Goal: Information Seeking & Learning: Learn about a topic

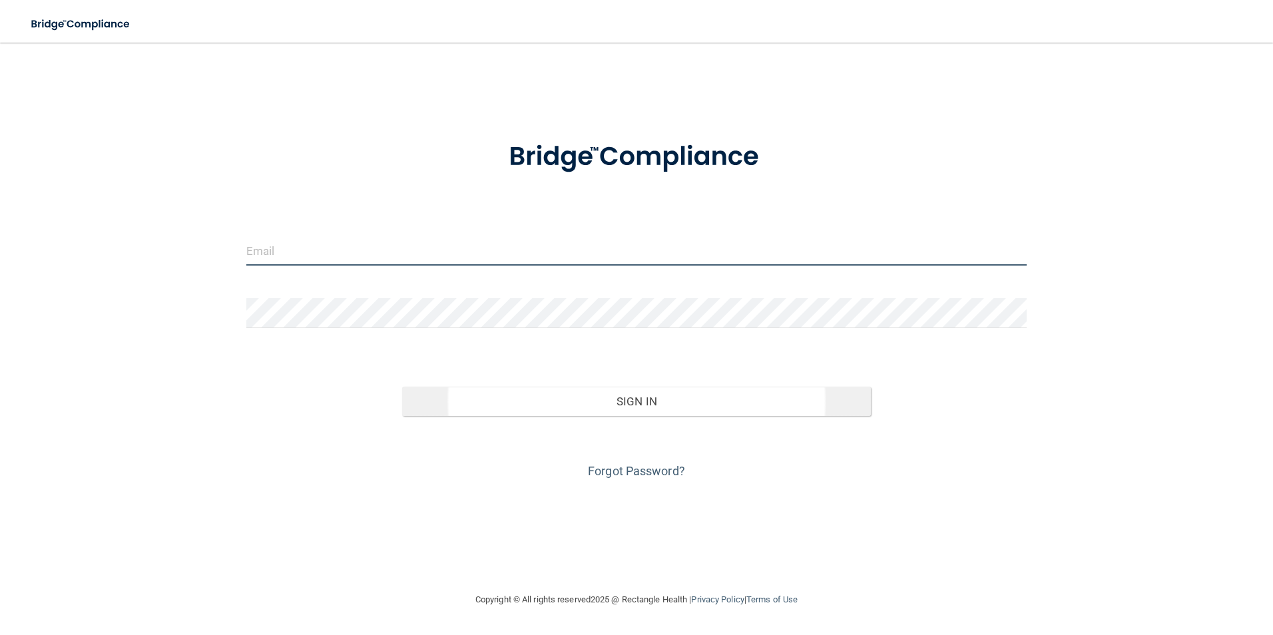
type input "[EMAIL_ADDRESS][DOMAIN_NAME]"
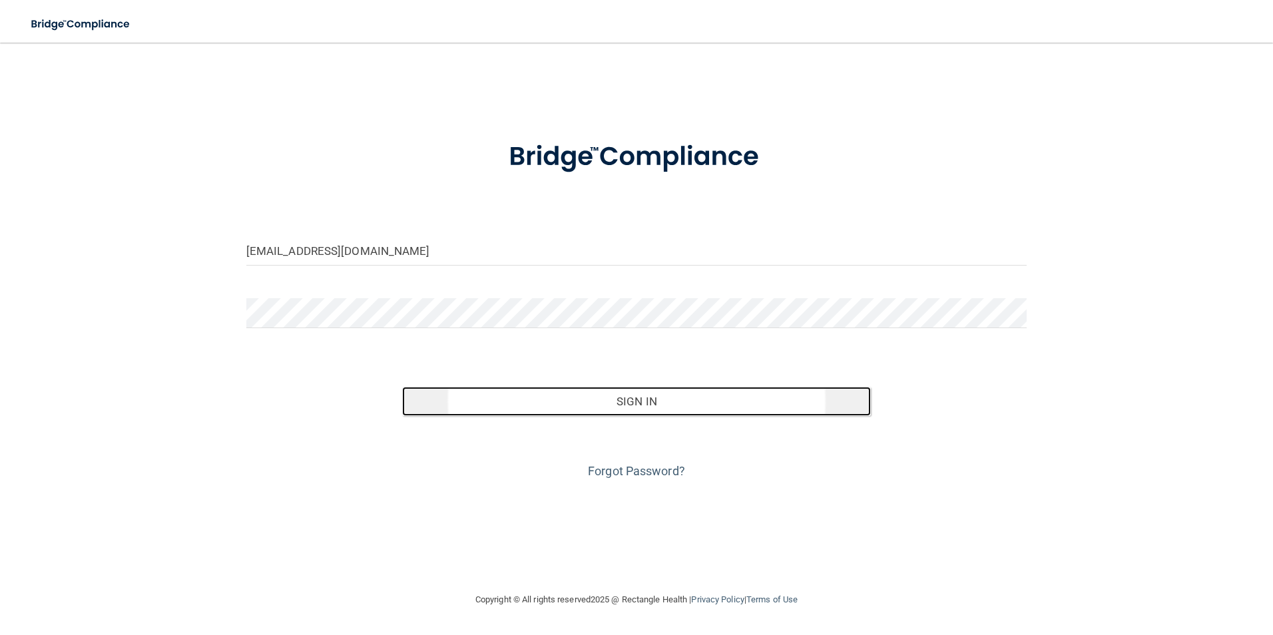
click at [761, 391] on button "Sign In" at bounding box center [636, 401] width 469 height 29
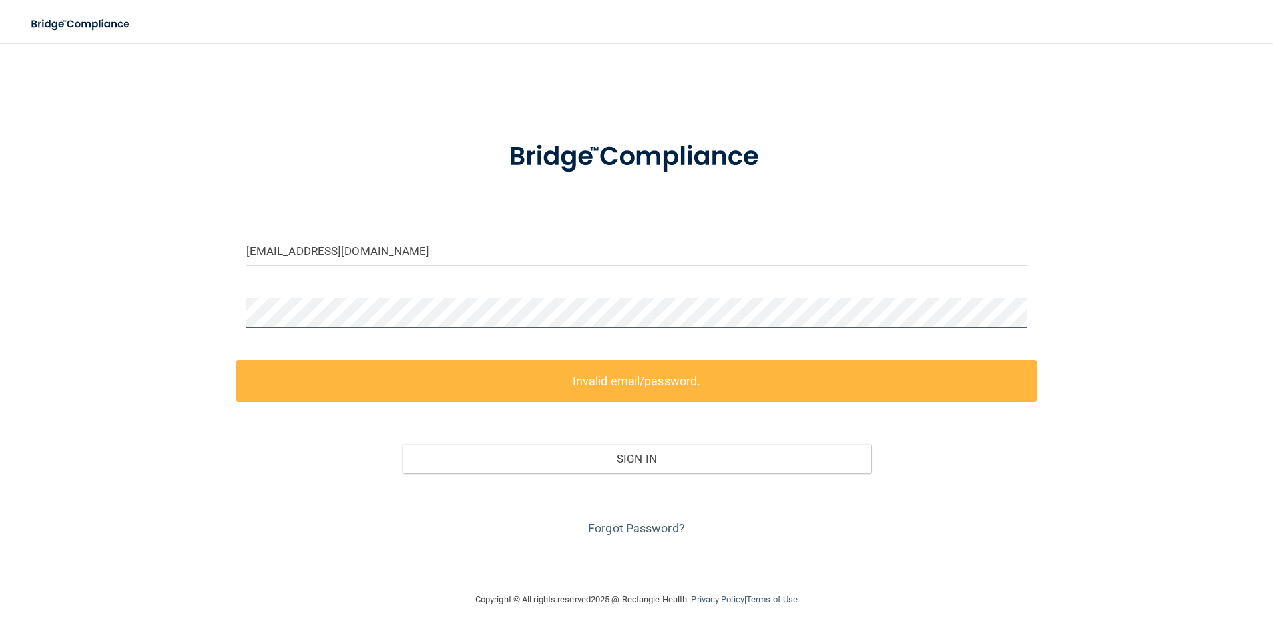
click at [206, 310] on div "shedellec@gmail.com Invalid email/password. You don't have permission to access…" at bounding box center [637, 317] width 1220 height 523
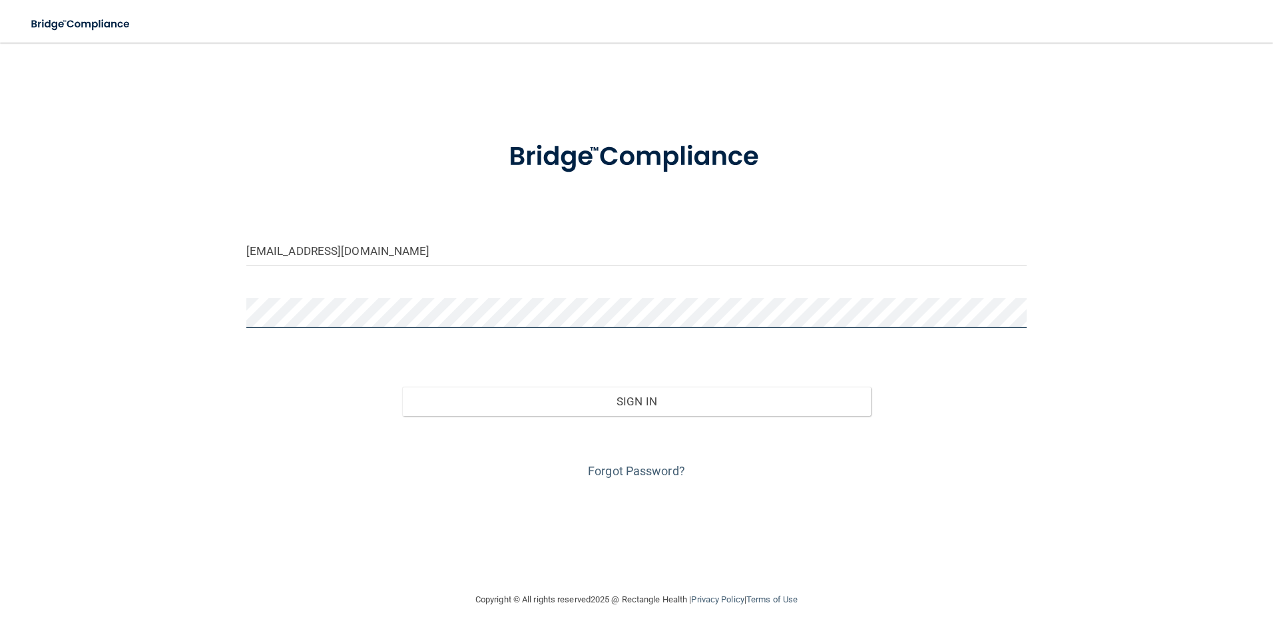
click at [402, 387] on button "Sign In" at bounding box center [636, 401] width 469 height 29
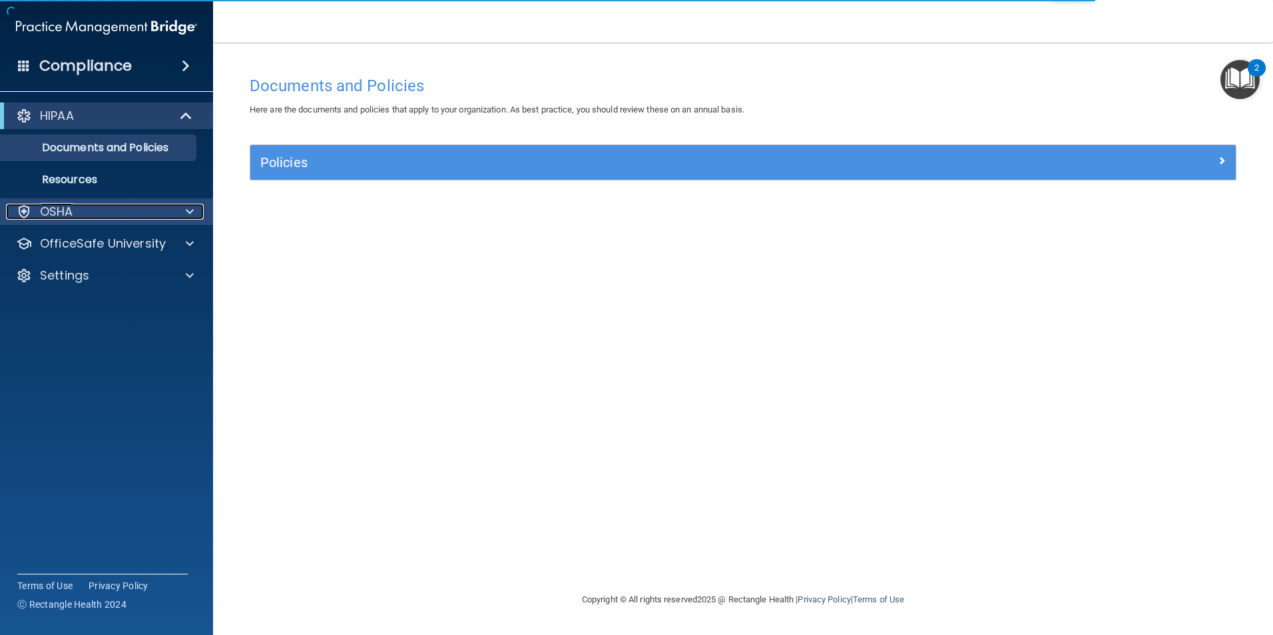
drag, startPoint x: 92, startPoint y: 215, endPoint x: 117, endPoint y: 215, distance: 25.3
click at [92, 215] on div "OSHA" at bounding box center [88, 212] width 165 height 16
click at [191, 210] on span at bounding box center [190, 212] width 8 height 16
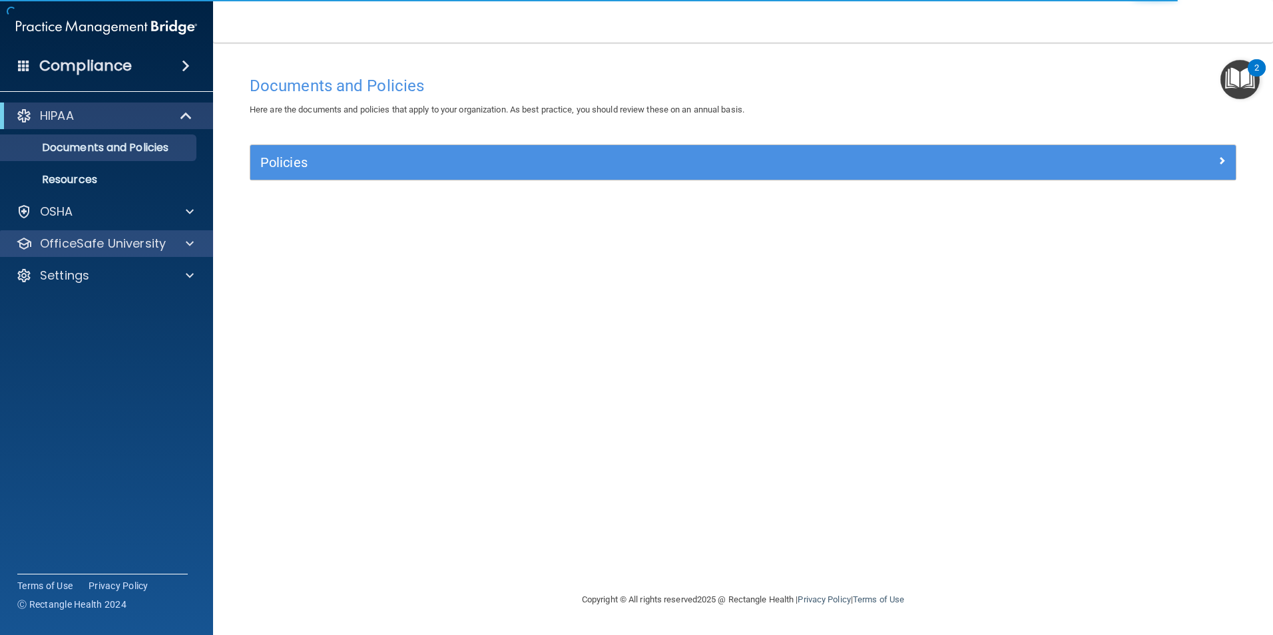
click at [185, 234] on div "OfficeSafe University" at bounding box center [107, 243] width 214 height 27
click at [191, 237] on span at bounding box center [190, 244] width 8 height 16
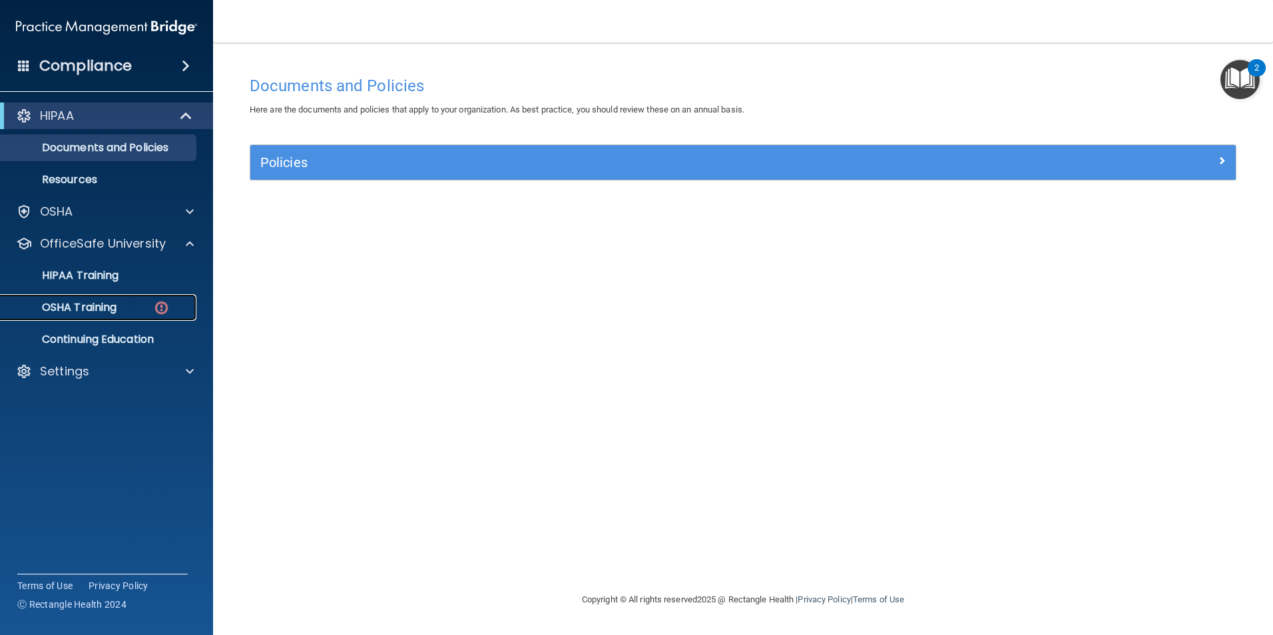
click at [117, 306] on p "OSHA Training" at bounding box center [63, 307] width 108 height 13
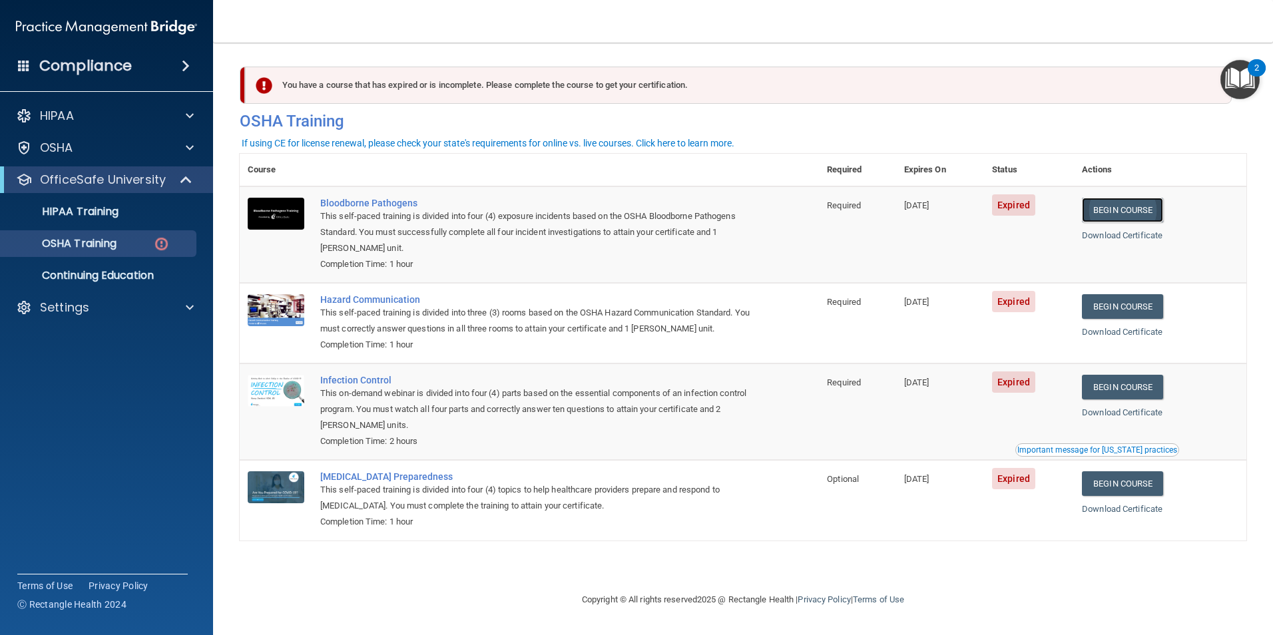
click at [1108, 210] on link "Begin Course" at bounding box center [1122, 210] width 81 height 25
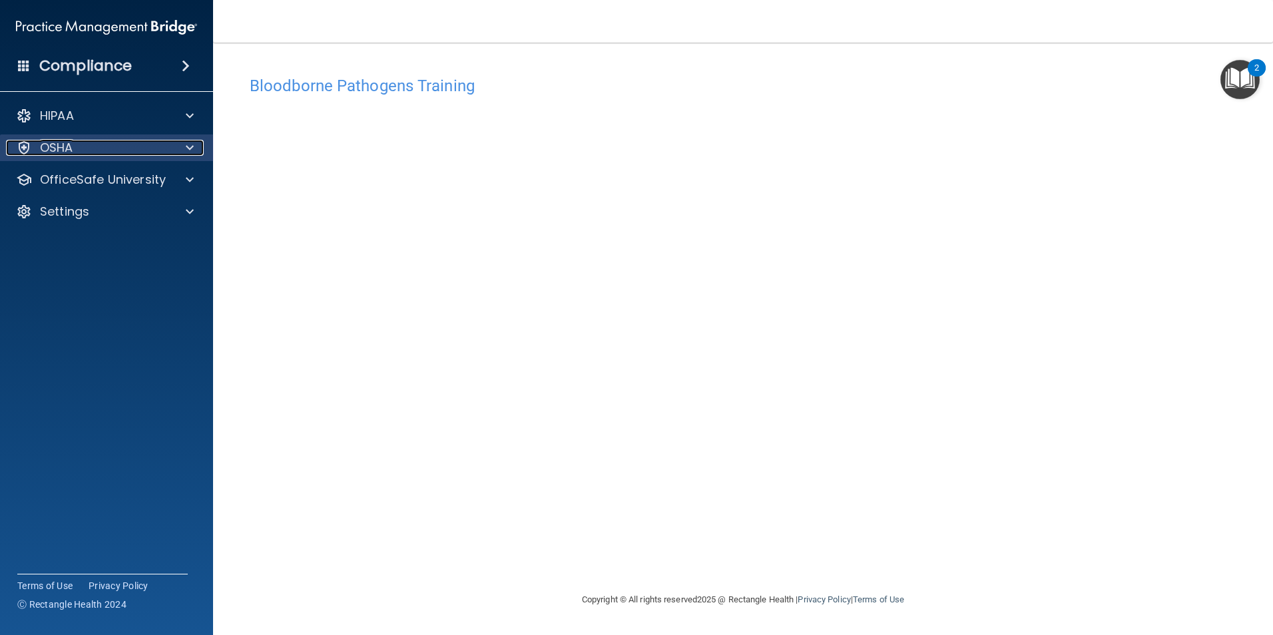
click at [194, 154] on div at bounding box center [187, 148] width 33 height 16
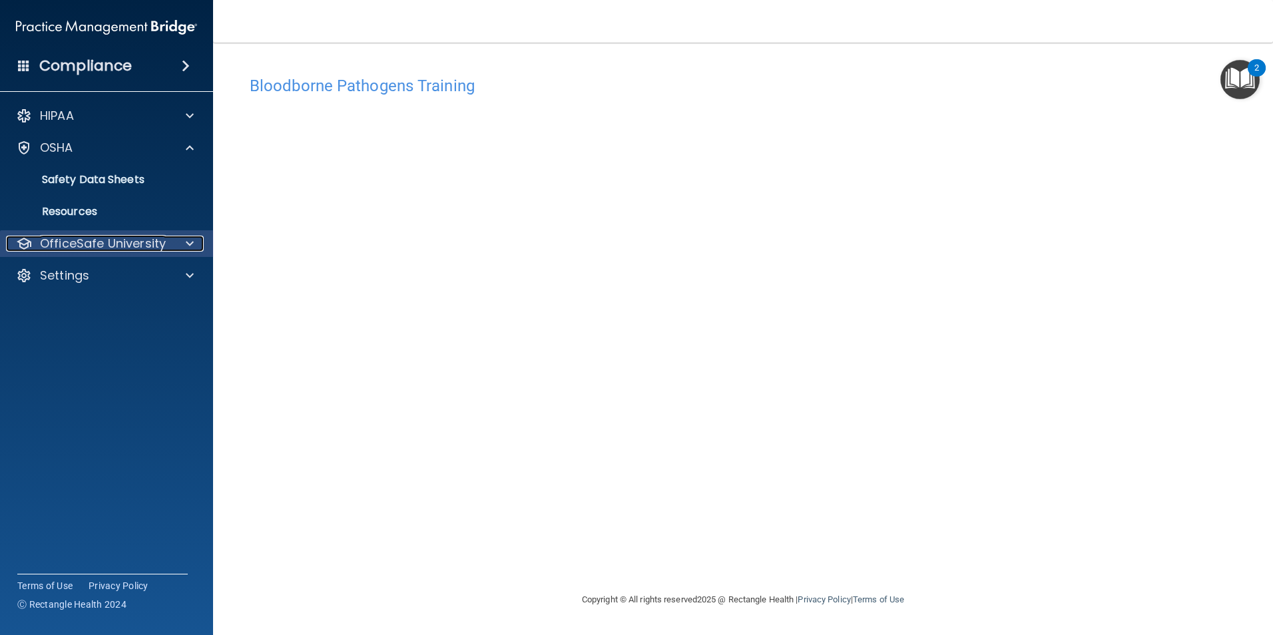
click at [192, 244] on span at bounding box center [190, 244] width 8 height 16
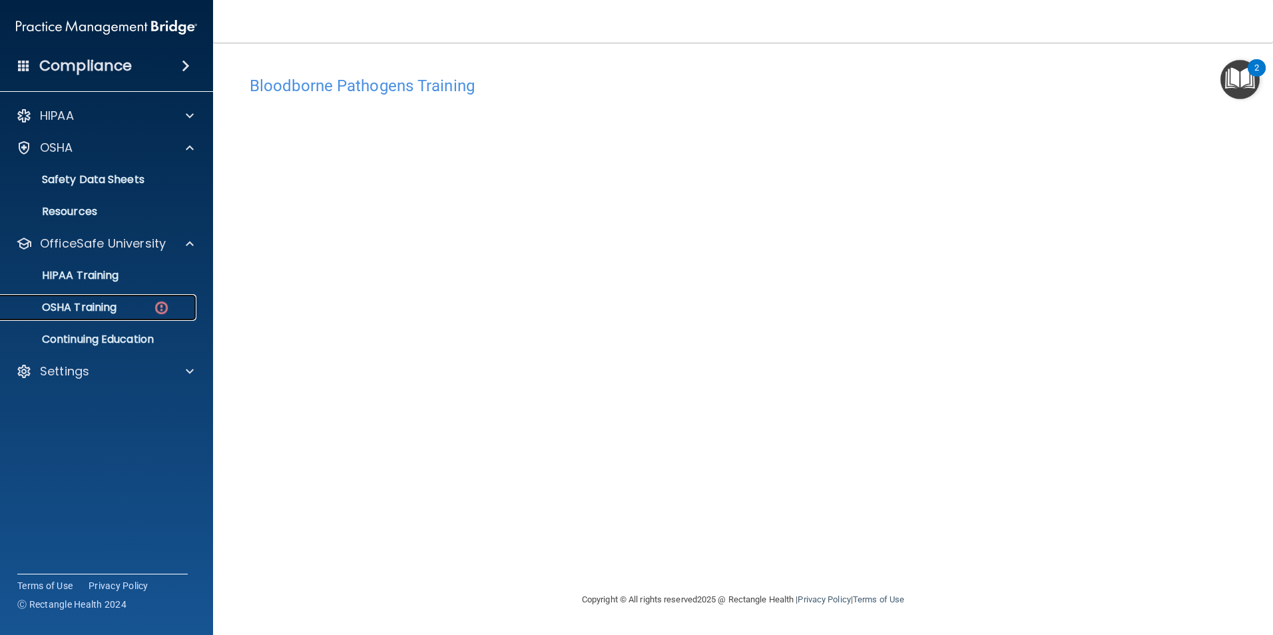
click at [142, 308] on div "OSHA Training" at bounding box center [100, 307] width 182 height 13
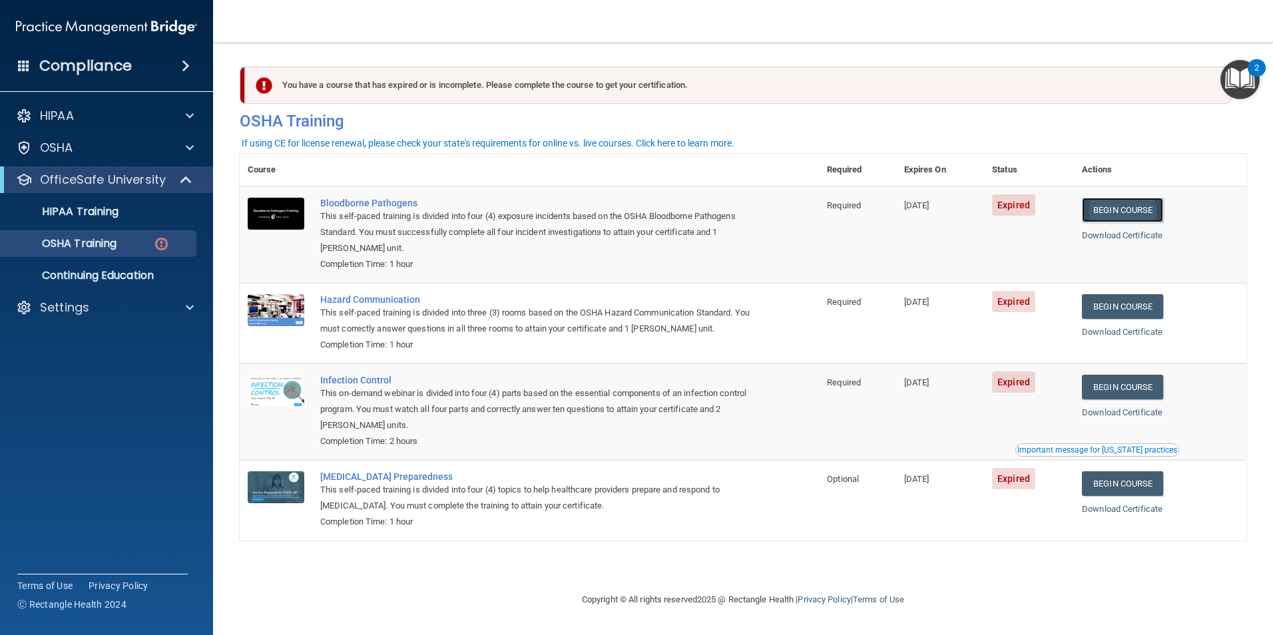
click at [1109, 205] on link "Begin Course" at bounding box center [1122, 210] width 81 height 25
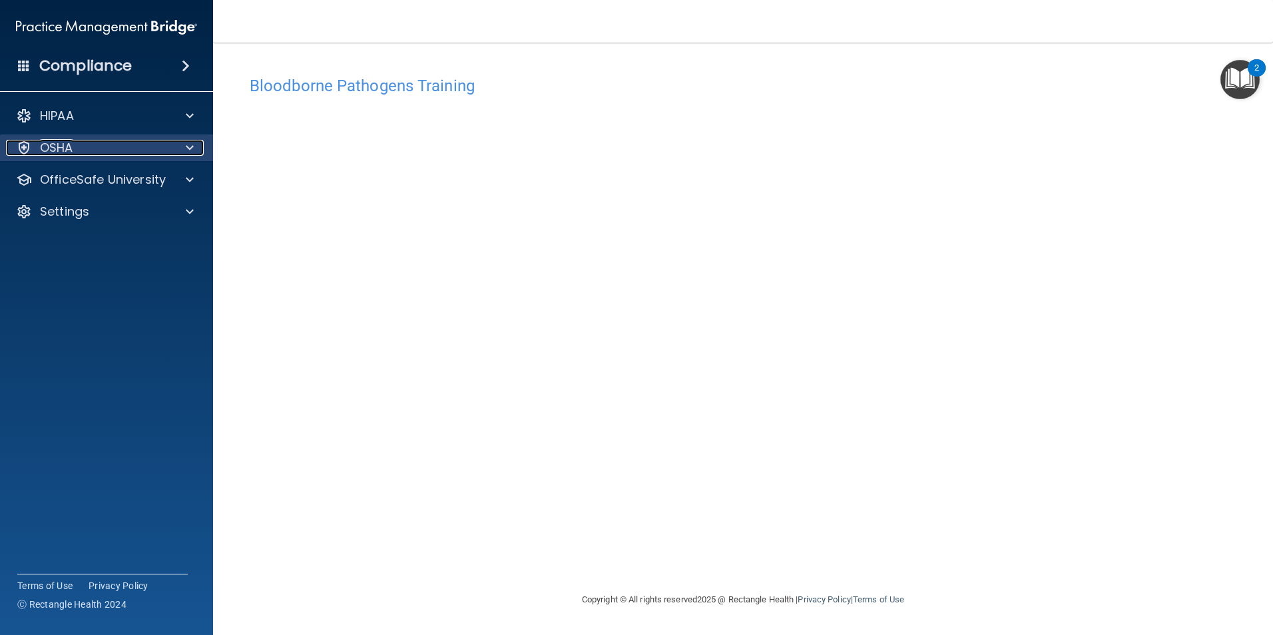
click at [192, 149] on span at bounding box center [190, 148] width 8 height 16
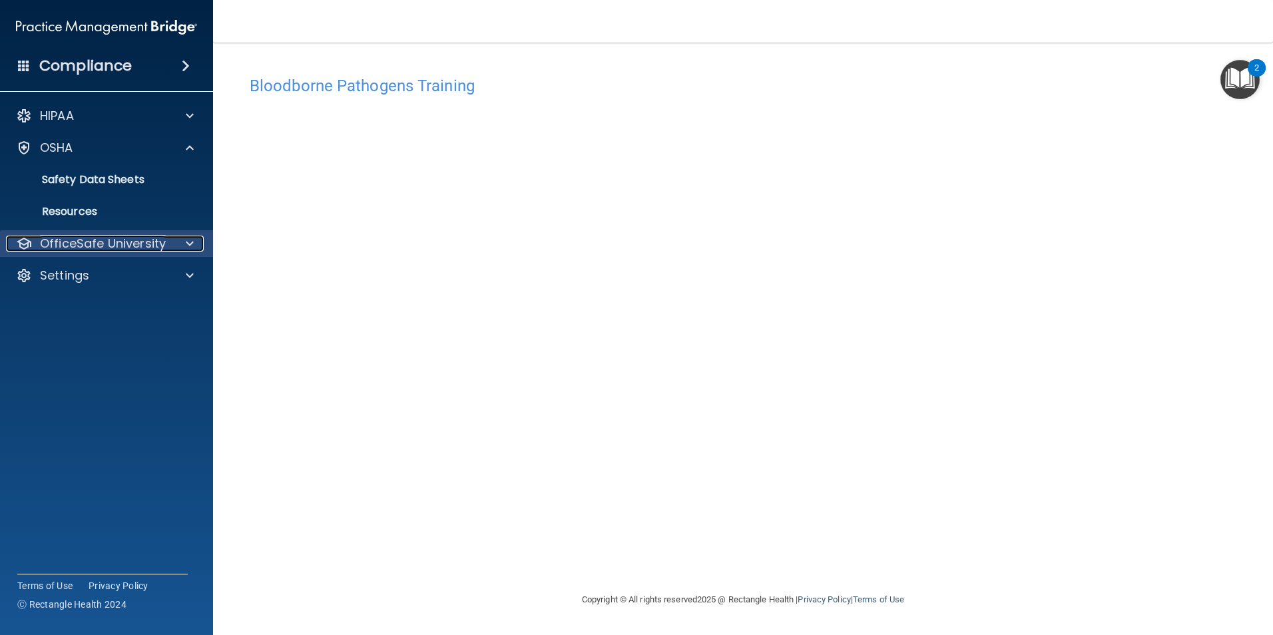
click at [196, 242] on div at bounding box center [187, 244] width 33 height 16
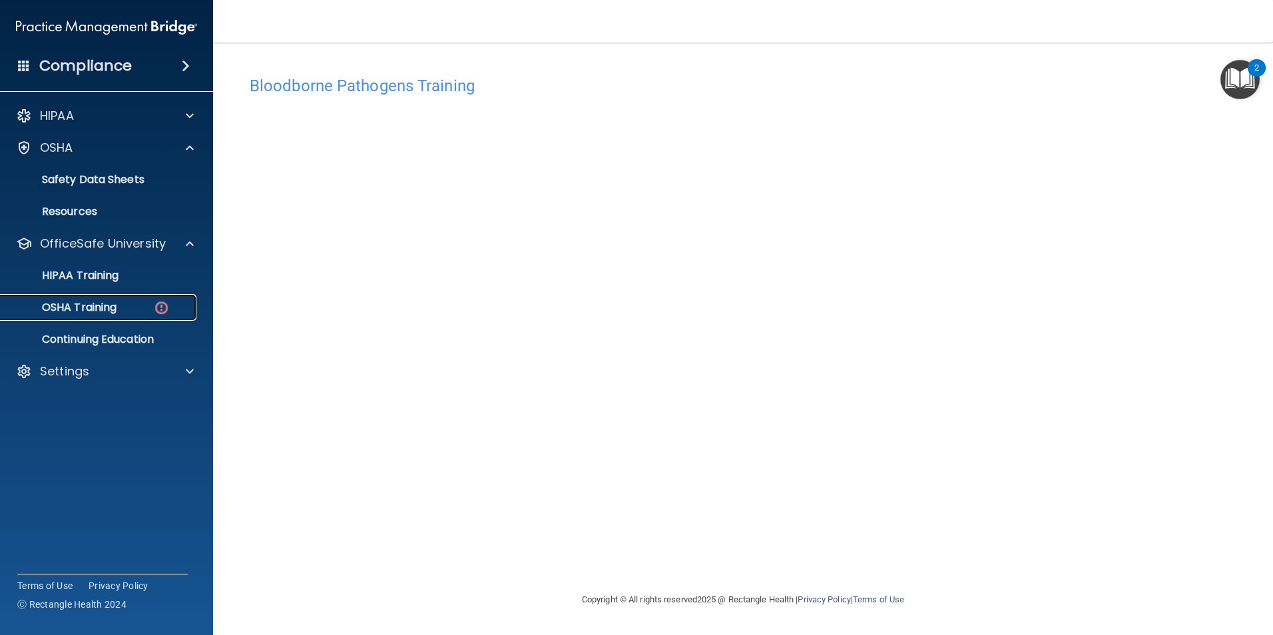
click at [100, 308] on p "OSHA Training" at bounding box center [63, 307] width 108 height 13
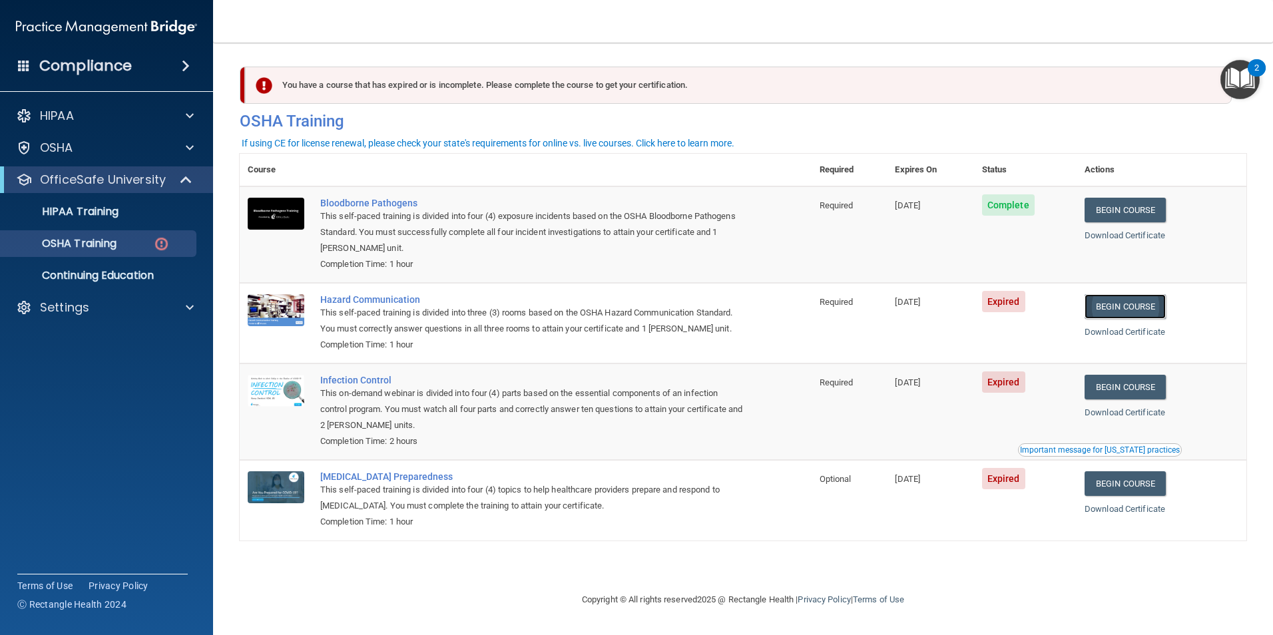
click at [1121, 304] on link "Begin Course" at bounding box center [1125, 306] width 81 height 25
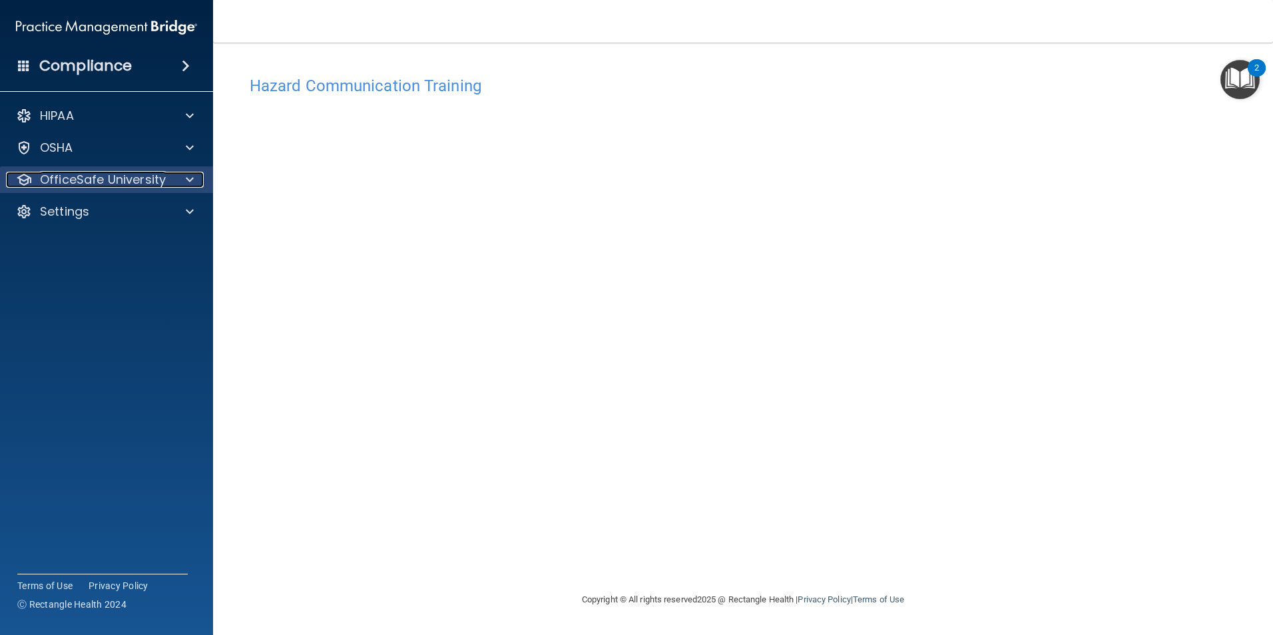
click at [191, 180] on span at bounding box center [190, 180] width 8 height 16
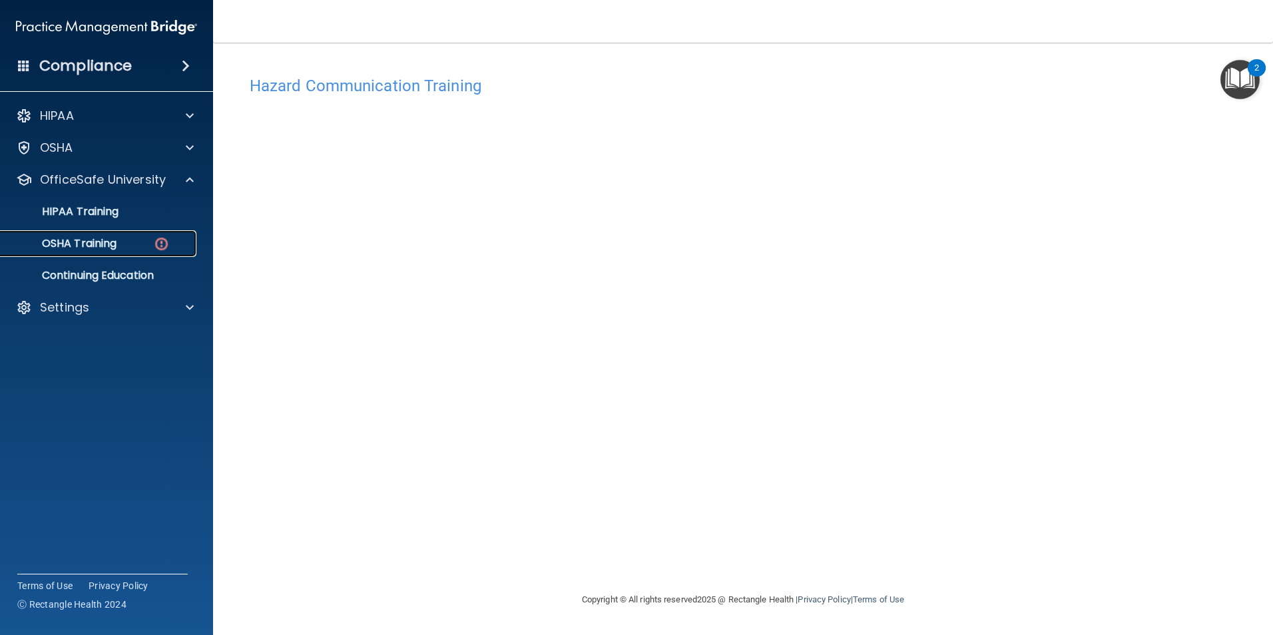
click at [114, 243] on p "OSHA Training" at bounding box center [63, 243] width 108 height 13
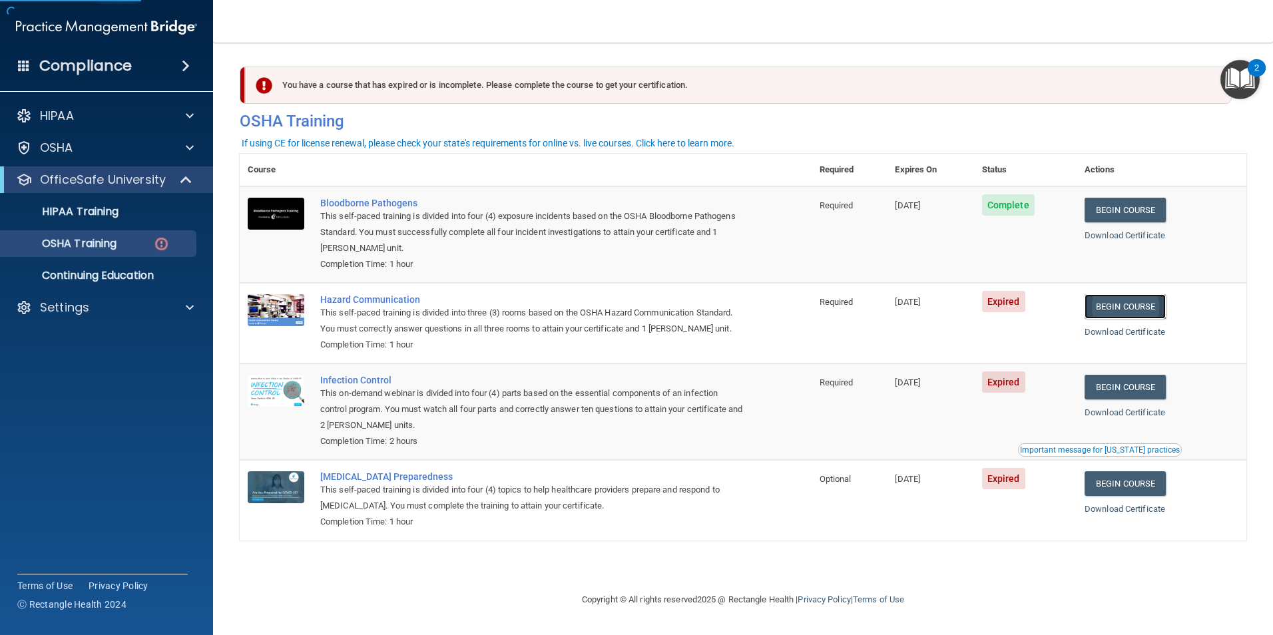
click at [1149, 307] on link "Begin Course" at bounding box center [1125, 306] width 81 height 25
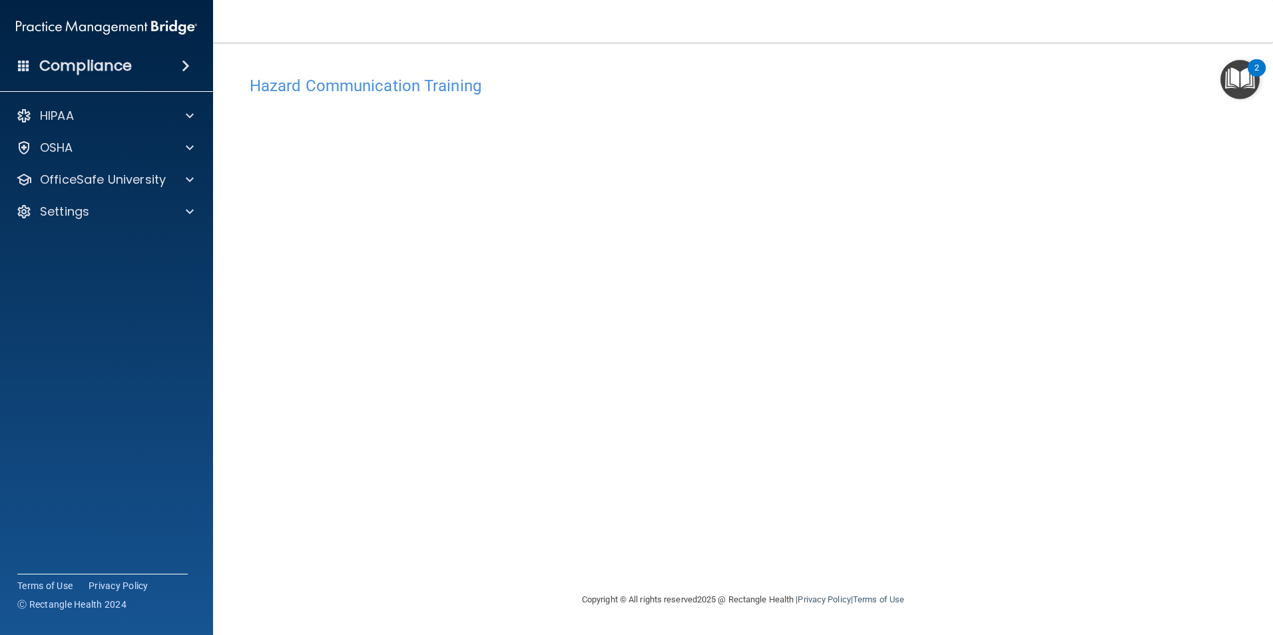
click at [328, 84] on h4 "Hazard Communication Training" at bounding box center [743, 85] width 987 height 17
click at [192, 180] on span at bounding box center [190, 180] width 8 height 16
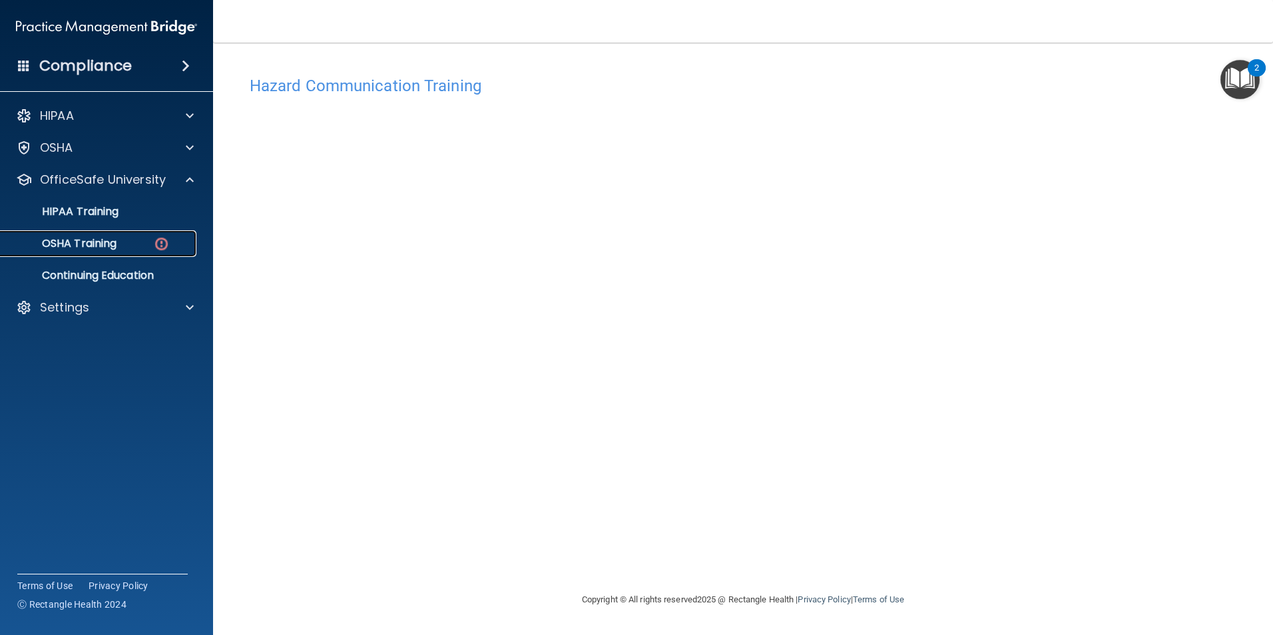
click at [138, 246] on div "OSHA Training" at bounding box center [100, 243] width 182 height 13
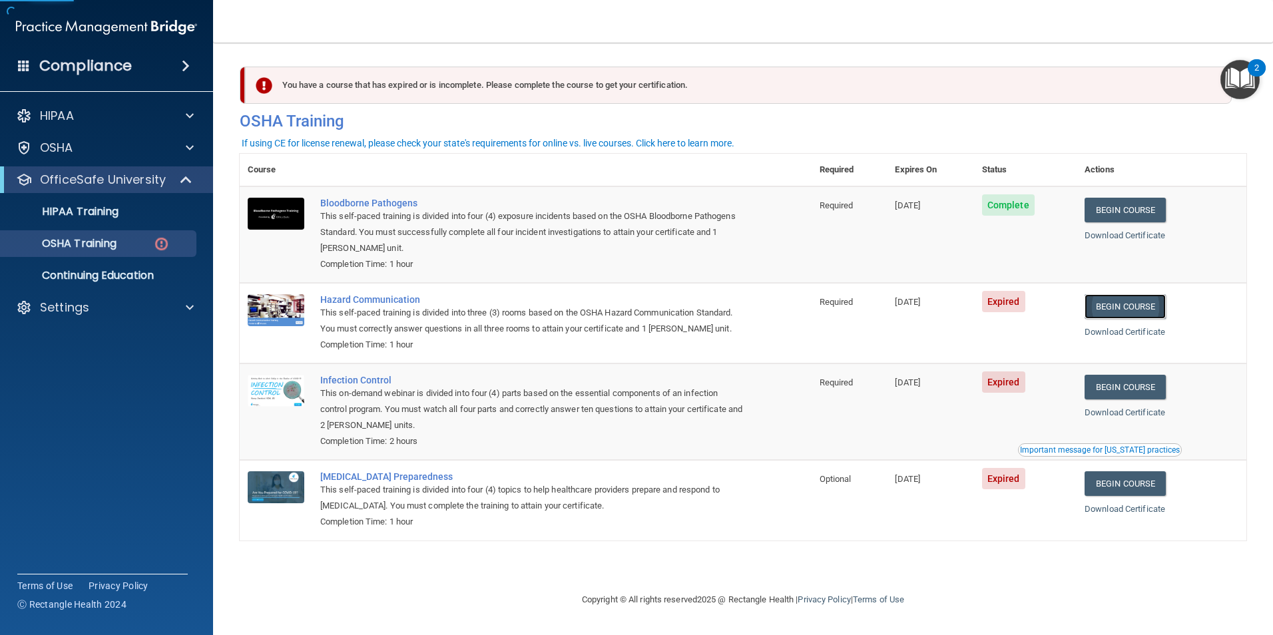
click at [1158, 305] on link "Begin Course" at bounding box center [1125, 306] width 81 height 25
click at [1152, 302] on link "Begin Course" at bounding box center [1125, 306] width 81 height 25
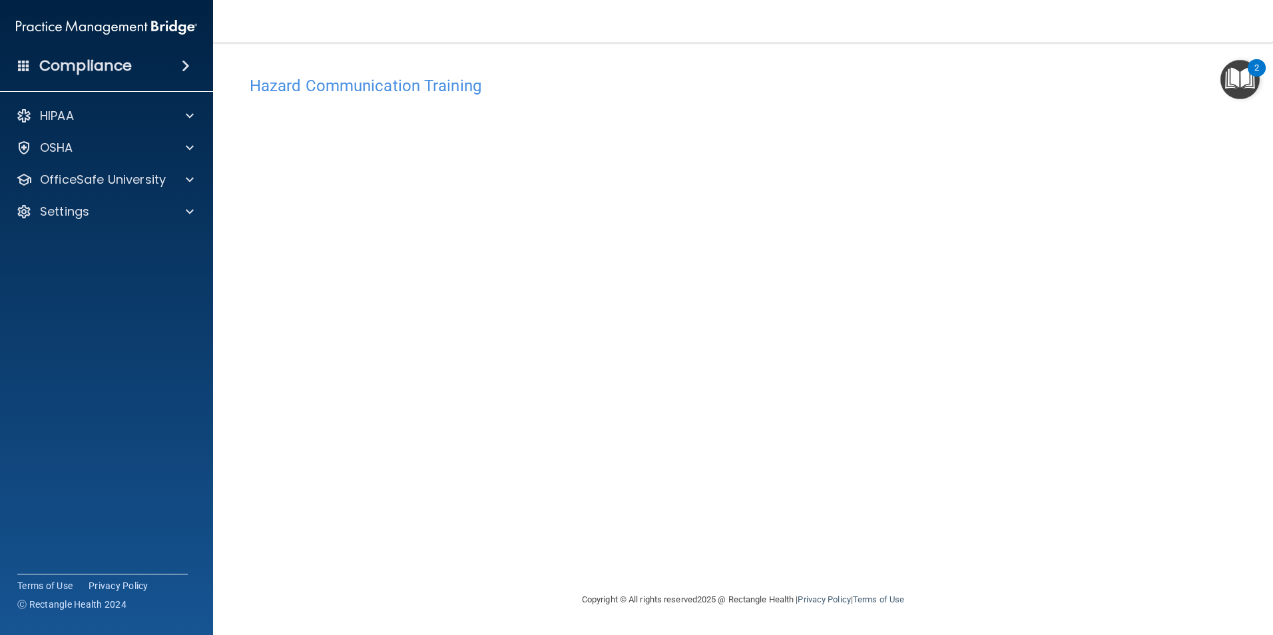
click at [937, 521] on div "Hazard Communication Training This course doesn’t expire until [DATE]. Are you …" at bounding box center [743, 330] width 1007 height 523
click at [186, 186] on span at bounding box center [190, 180] width 8 height 16
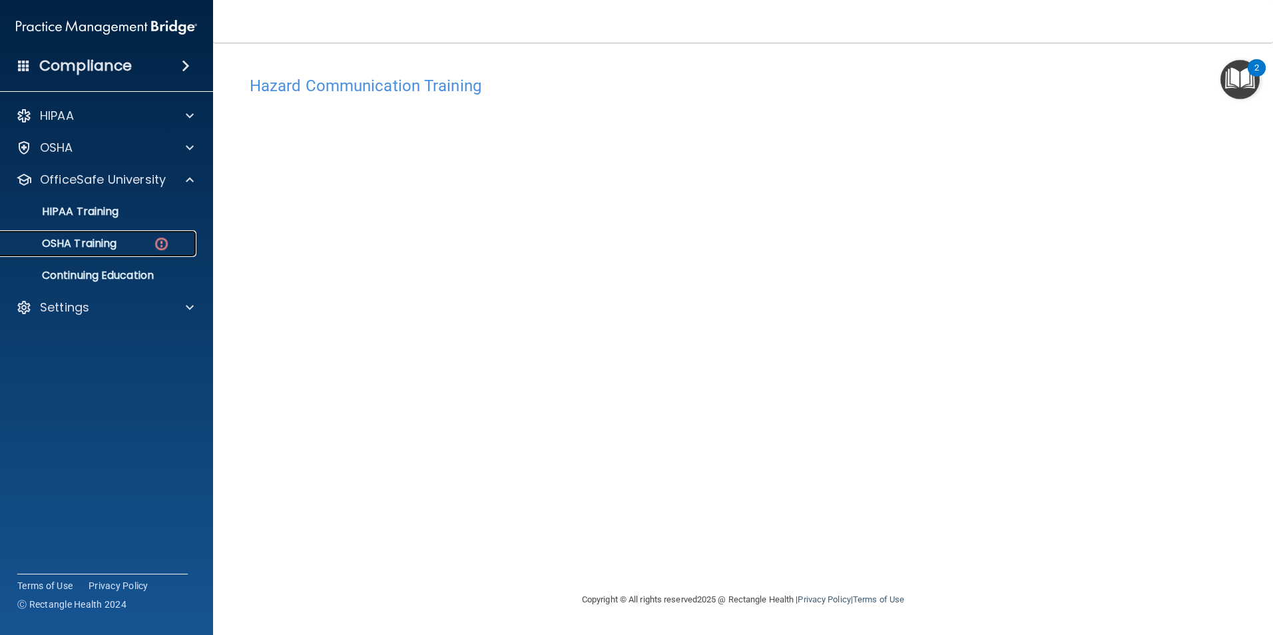
click at [115, 247] on p "OSHA Training" at bounding box center [63, 243] width 108 height 13
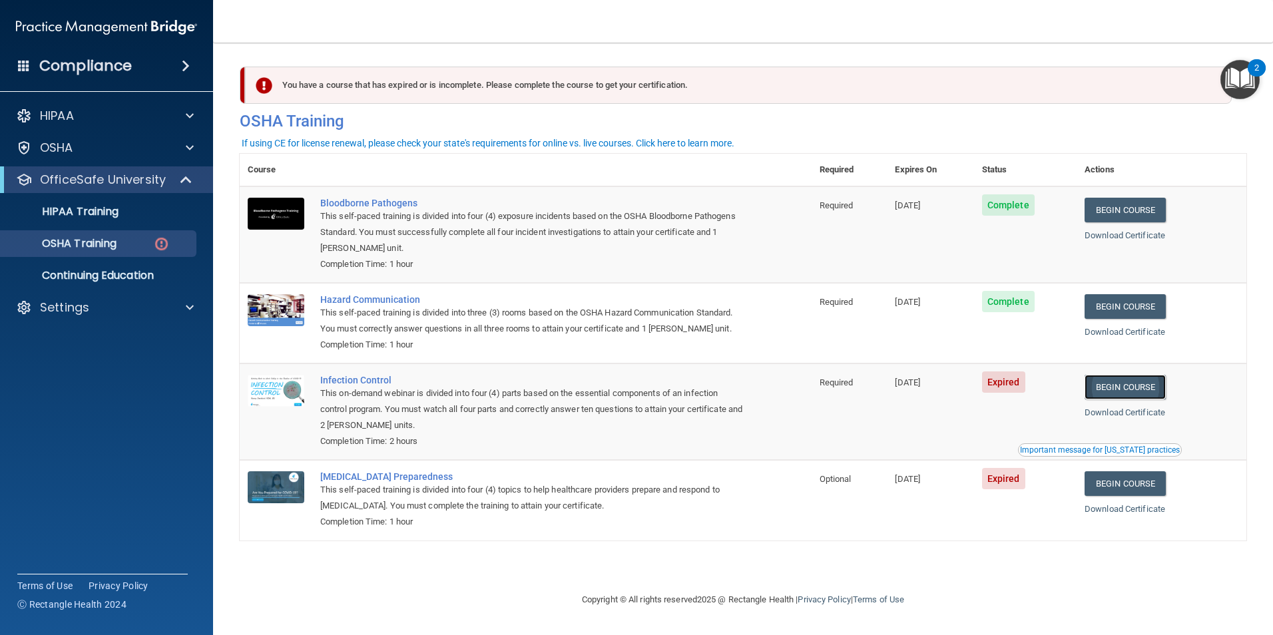
click at [1136, 386] on link "Begin Course" at bounding box center [1125, 387] width 81 height 25
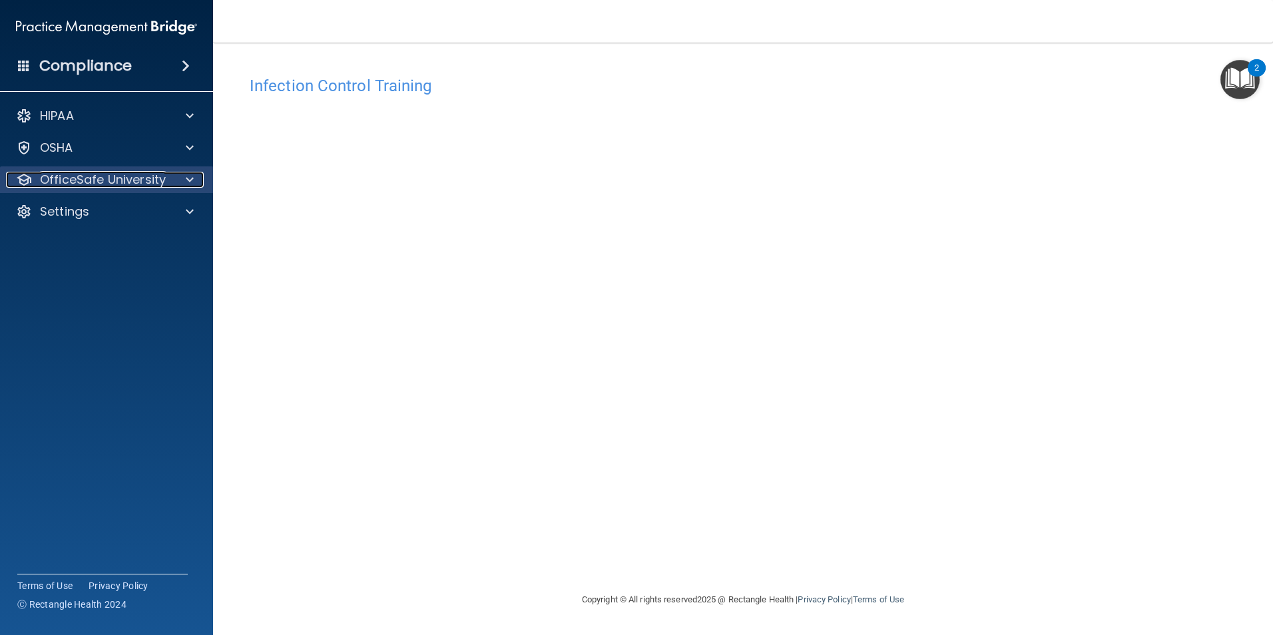
click at [190, 179] on span at bounding box center [190, 180] width 8 height 16
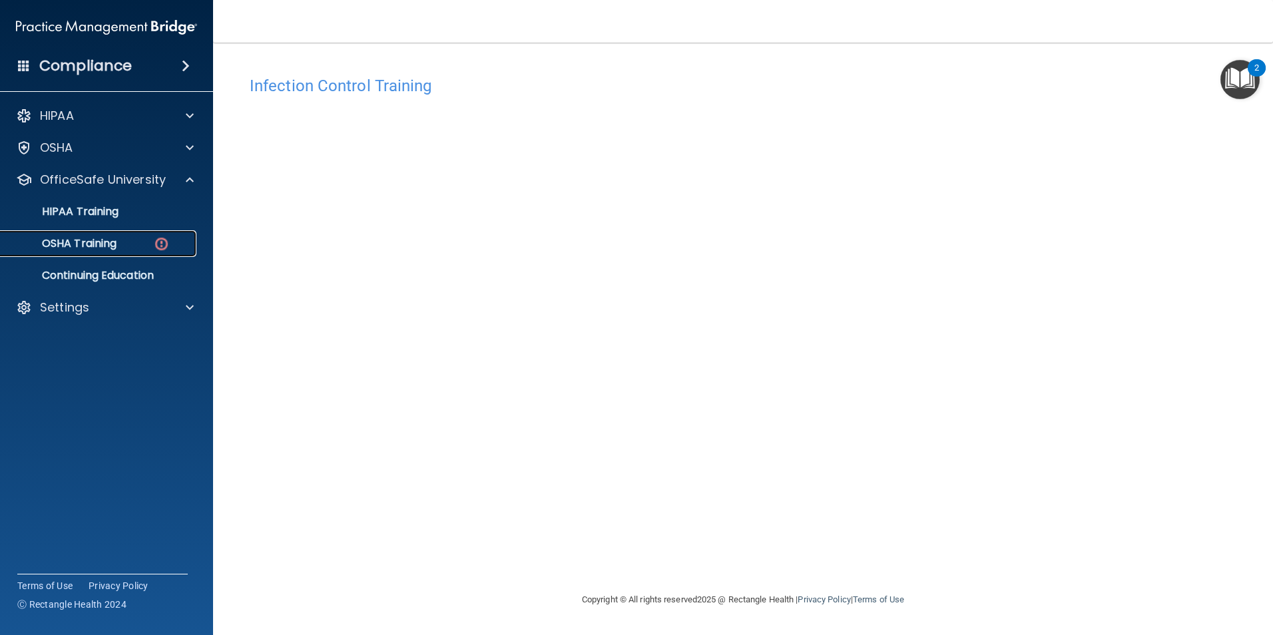
click at [96, 254] on link "OSHA Training" at bounding box center [92, 243] width 210 height 27
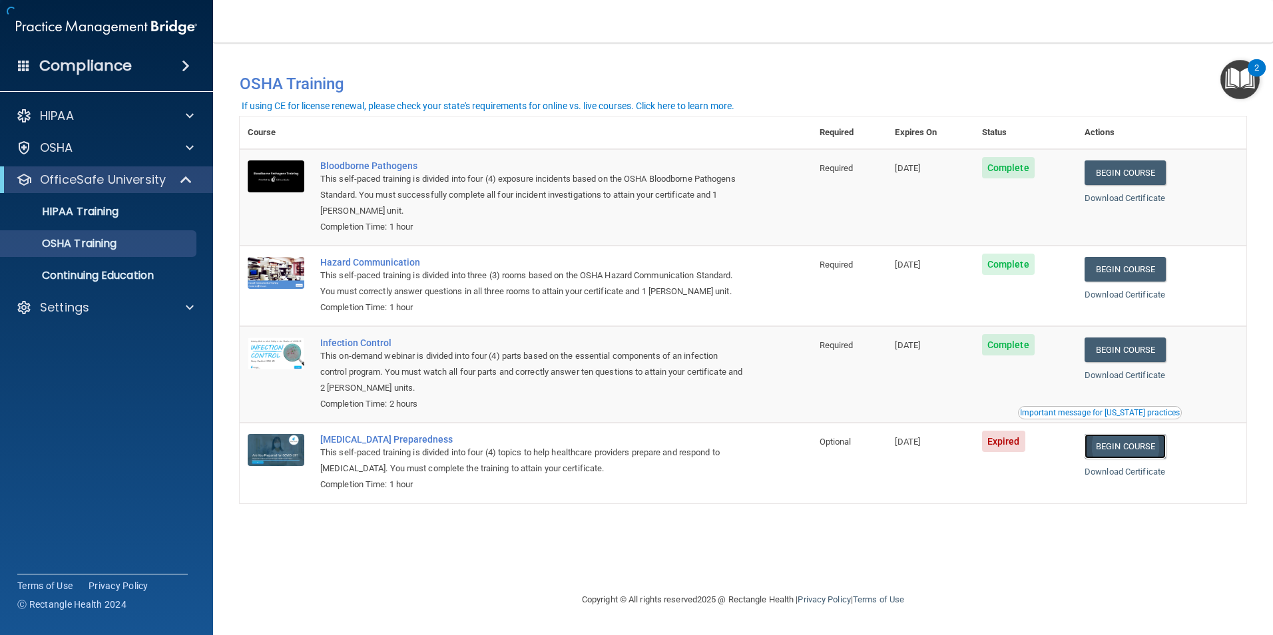
click at [1140, 456] on link "Begin Course" at bounding box center [1125, 446] width 81 height 25
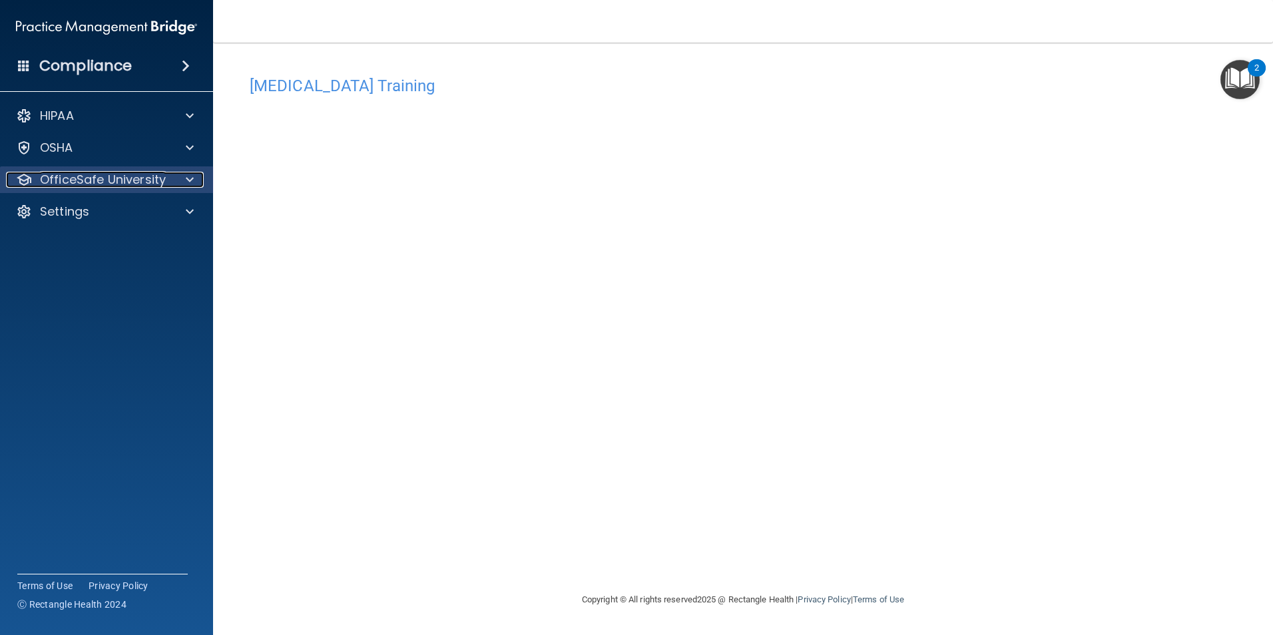
click at [190, 177] on span at bounding box center [190, 180] width 8 height 16
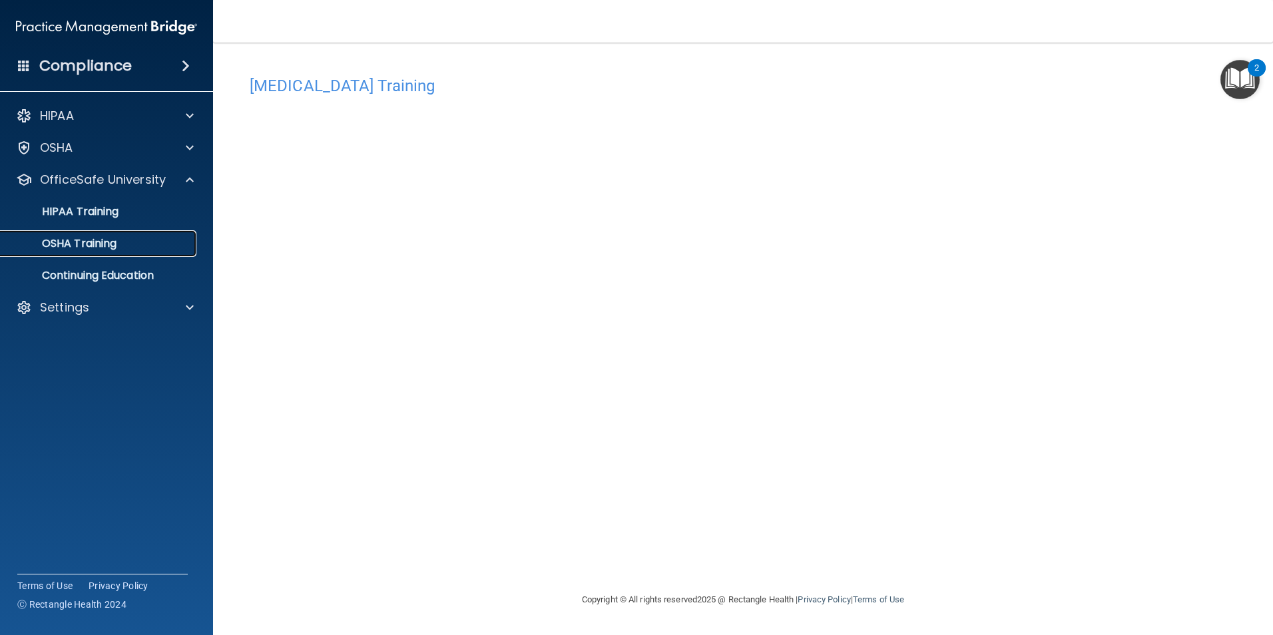
click at [129, 245] on div "OSHA Training" at bounding box center [100, 243] width 182 height 13
